Goal: Navigation & Orientation: Find specific page/section

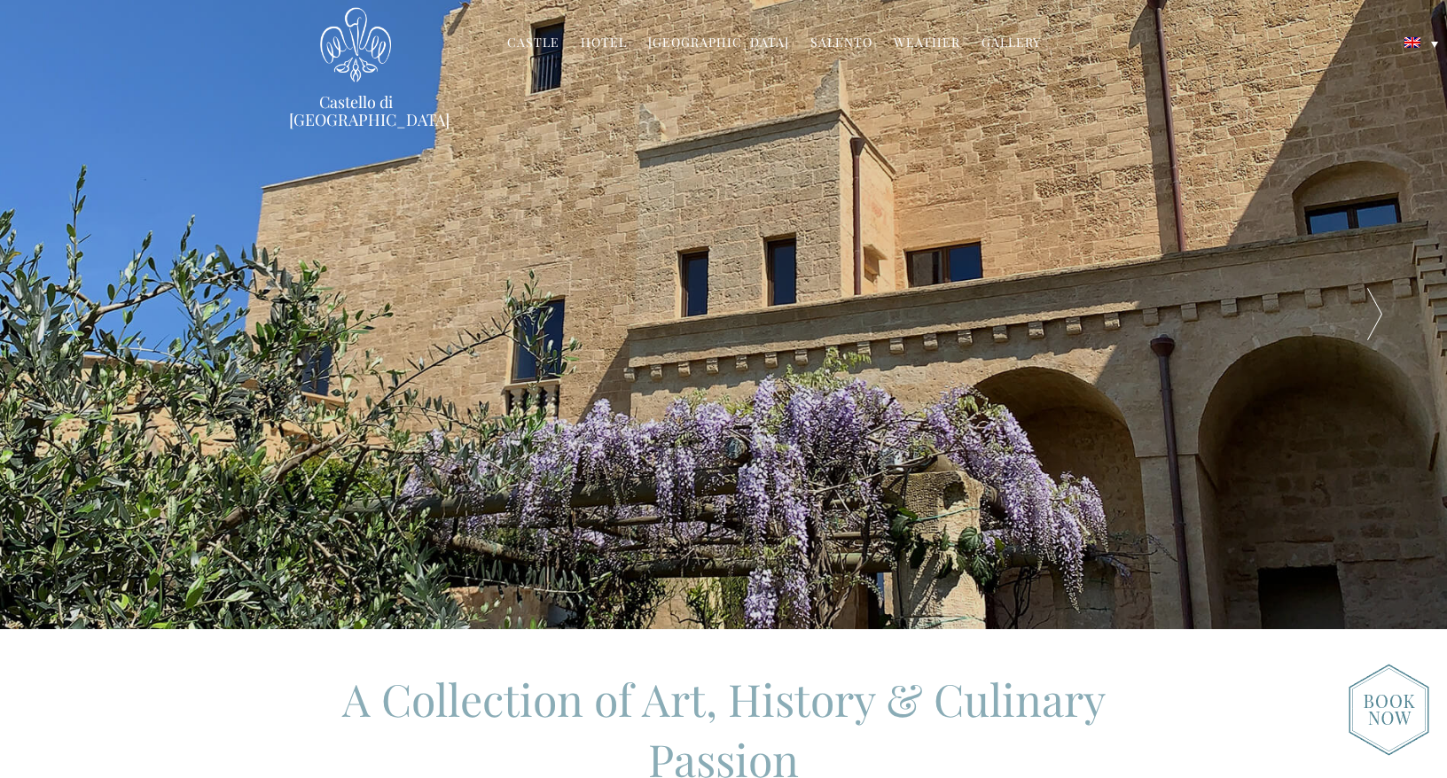
click at [551, 45] on link "Castle" at bounding box center [533, 44] width 52 height 20
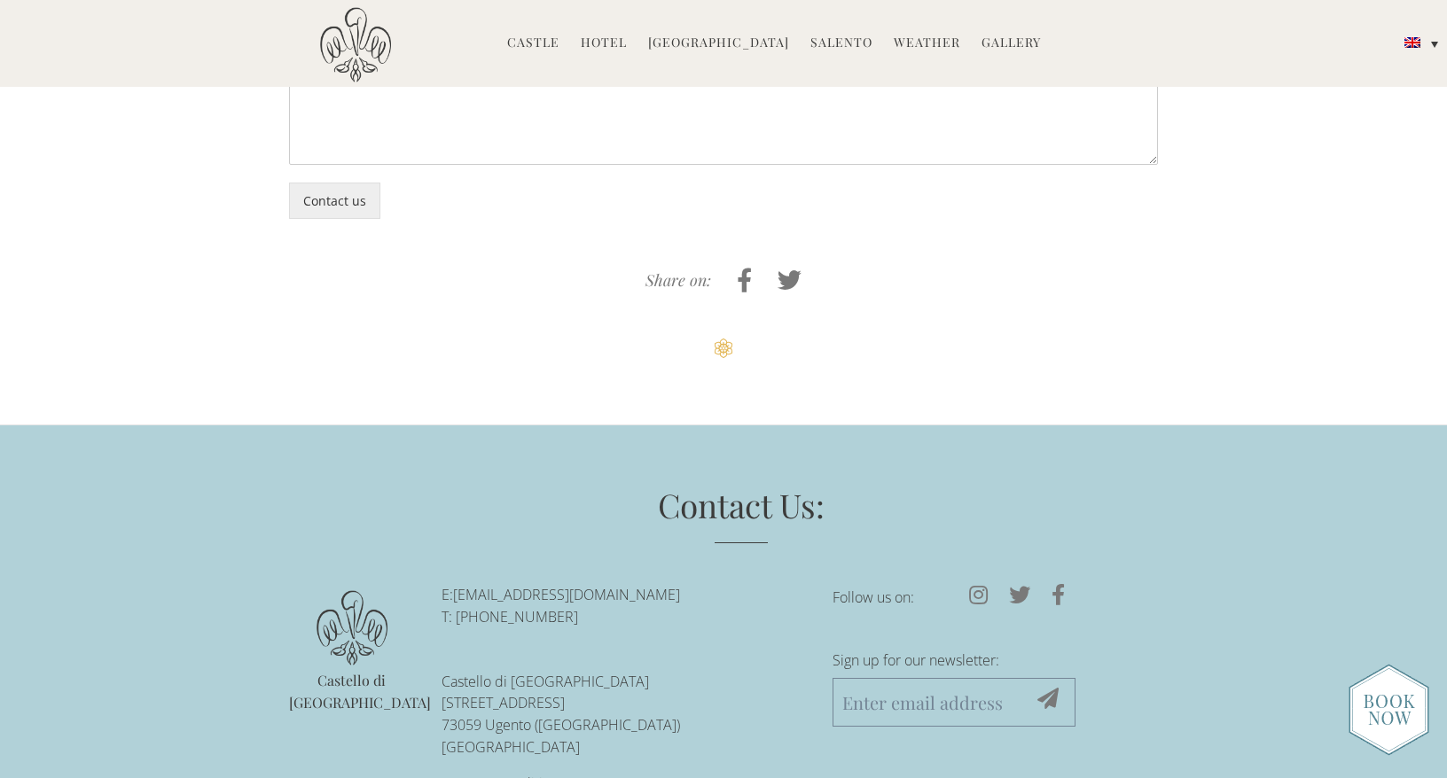
scroll to position [4993, 0]
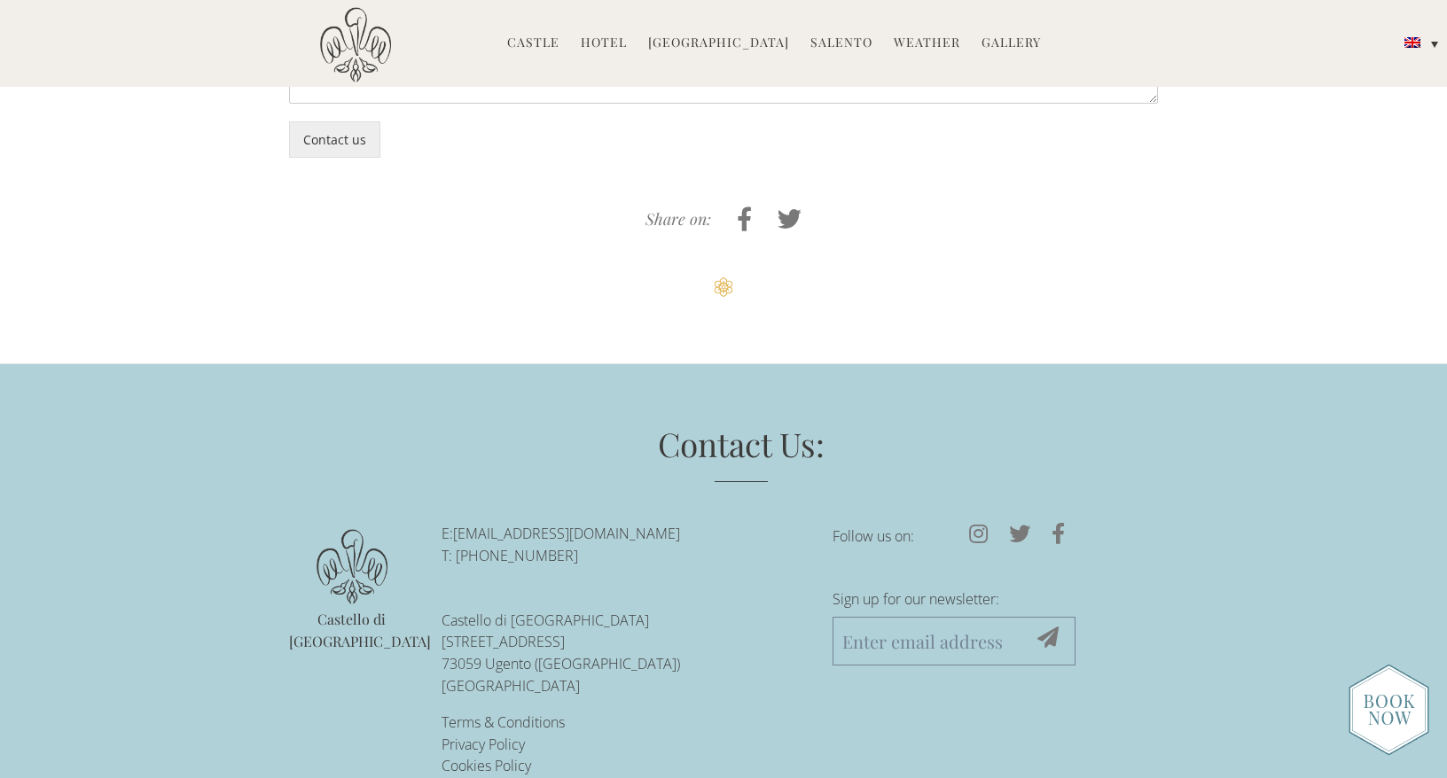
click at [734, 44] on link "[GEOGRAPHIC_DATA]" at bounding box center [718, 44] width 141 height 20
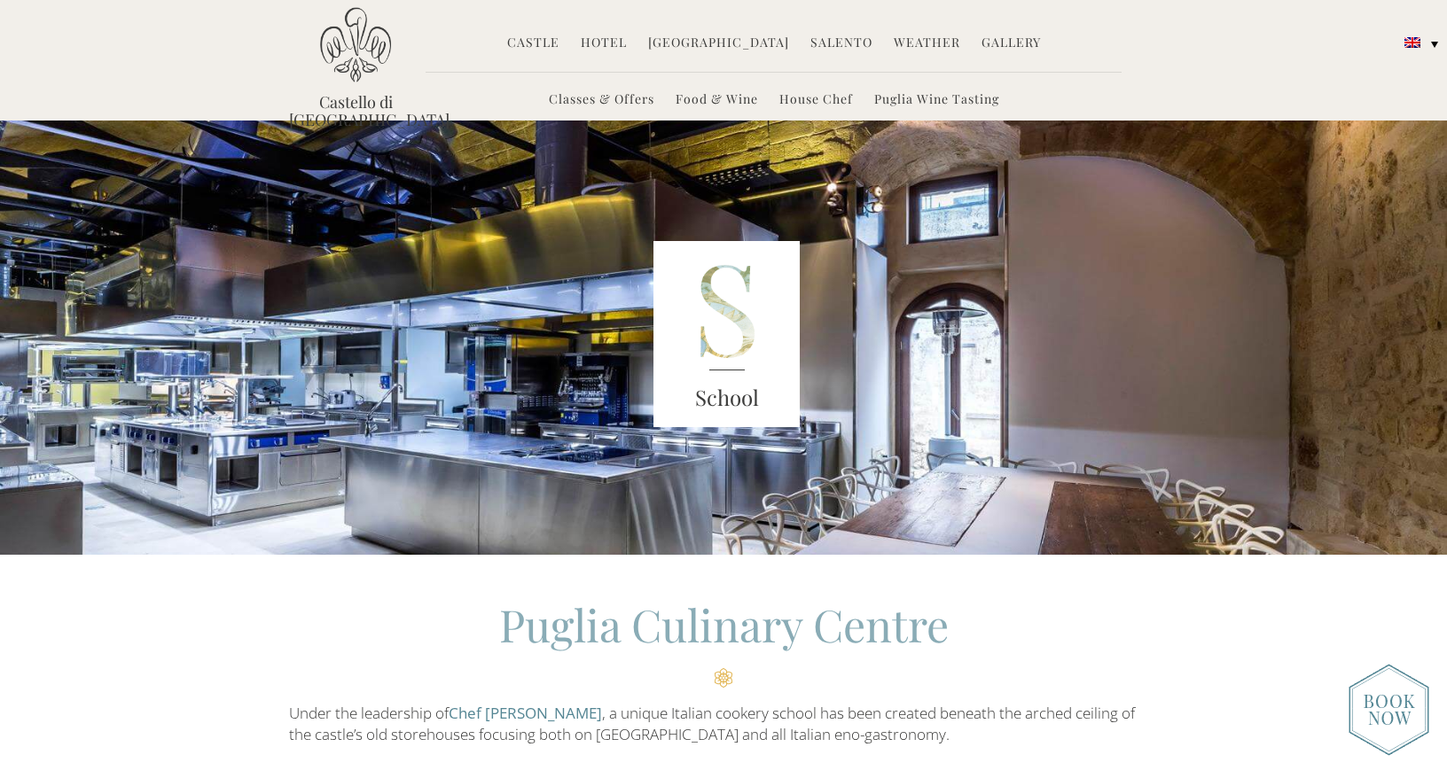
click at [839, 39] on link "Salento" at bounding box center [841, 44] width 62 height 20
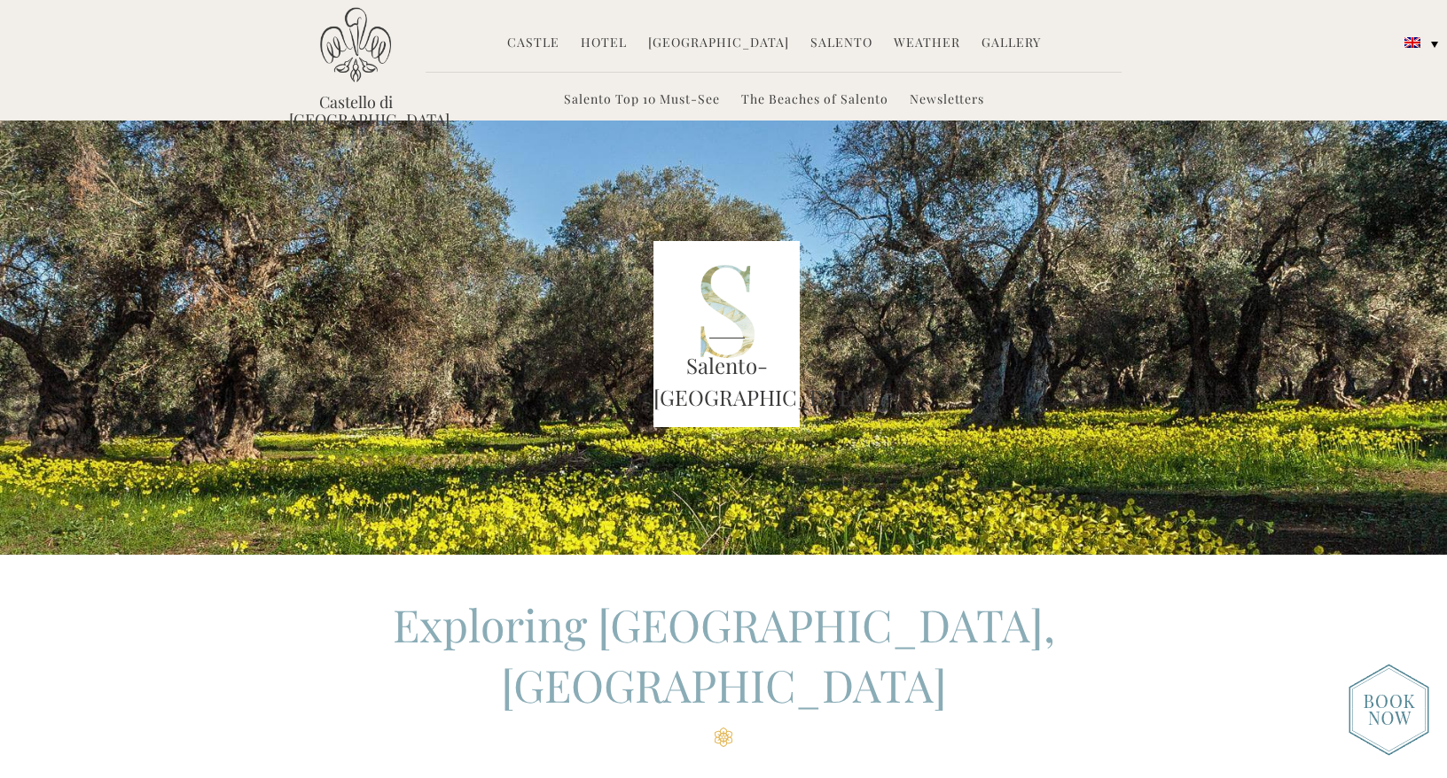
click at [908, 34] on link "Weather" at bounding box center [927, 44] width 66 height 20
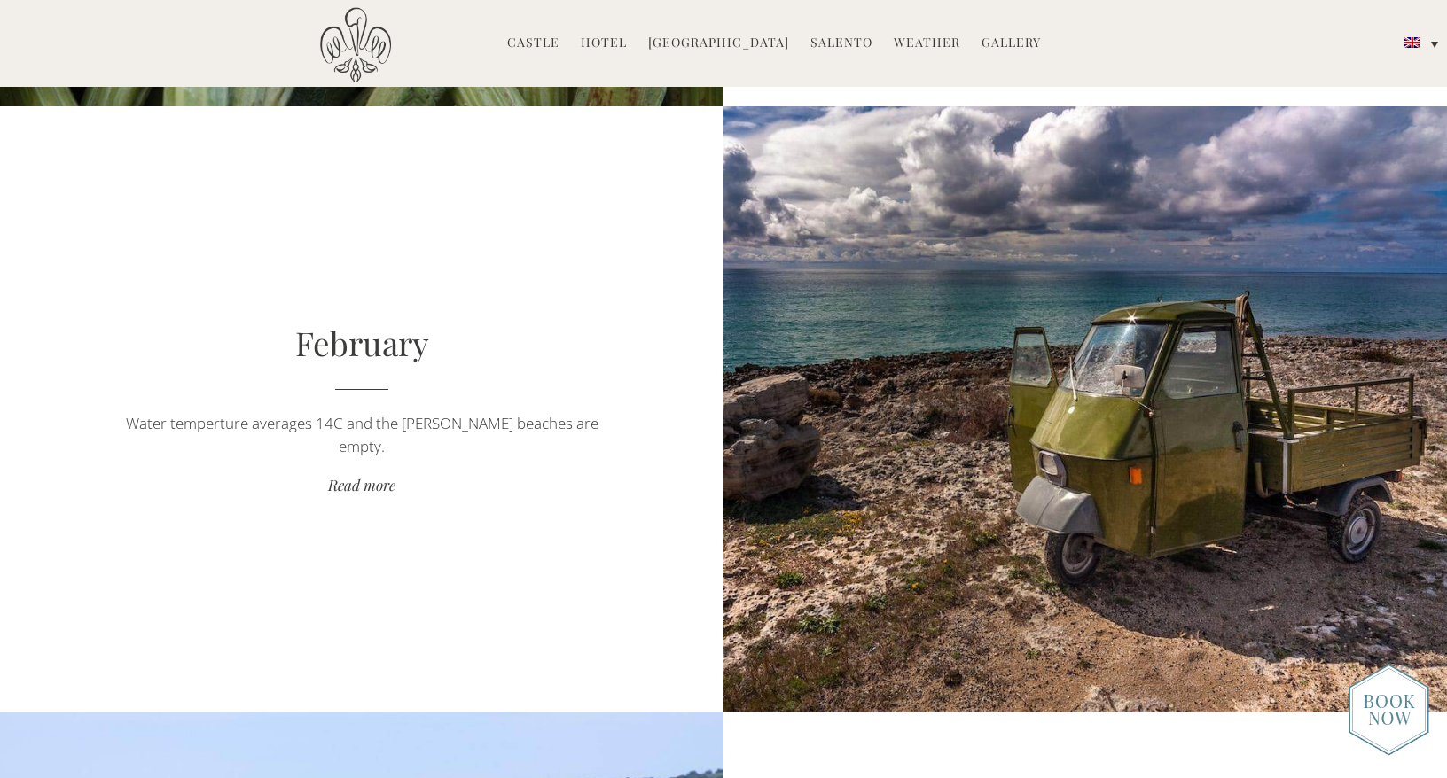
scroll to position [1449, 0]
